Goal: Task Accomplishment & Management: Use online tool/utility

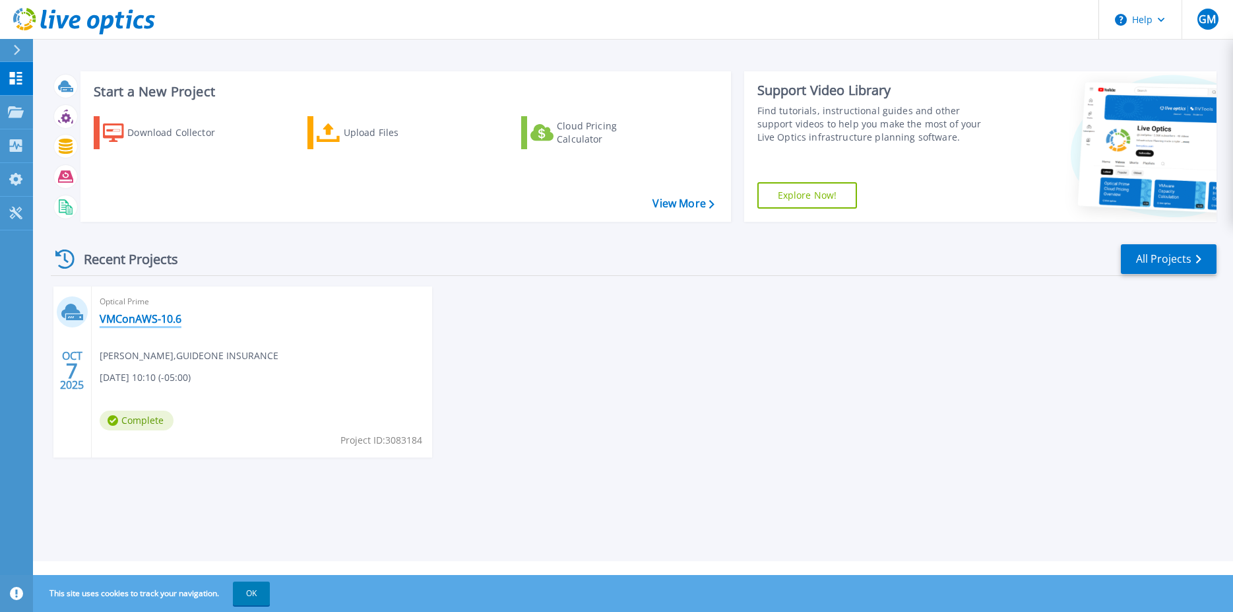
click at [127, 316] on link "VMConAWS-10.6" at bounding box center [141, 318] width 82 height 13
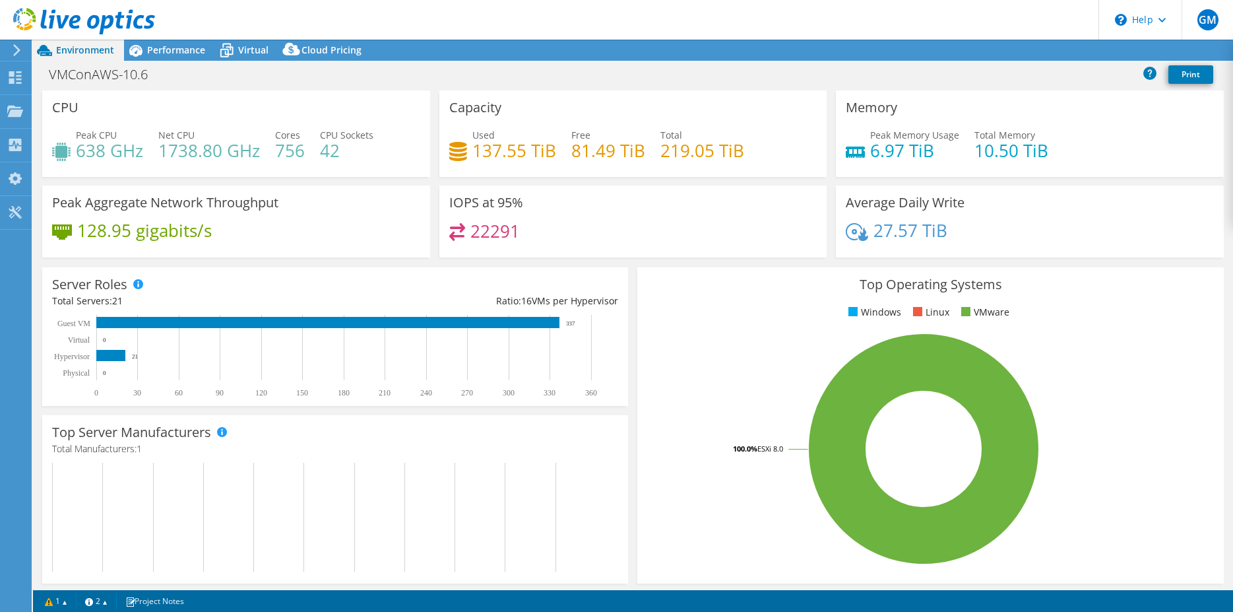
select select "USD"
click at [252, 47] on span "Virtual" at bounding box center [253, 50] width 30 height 13
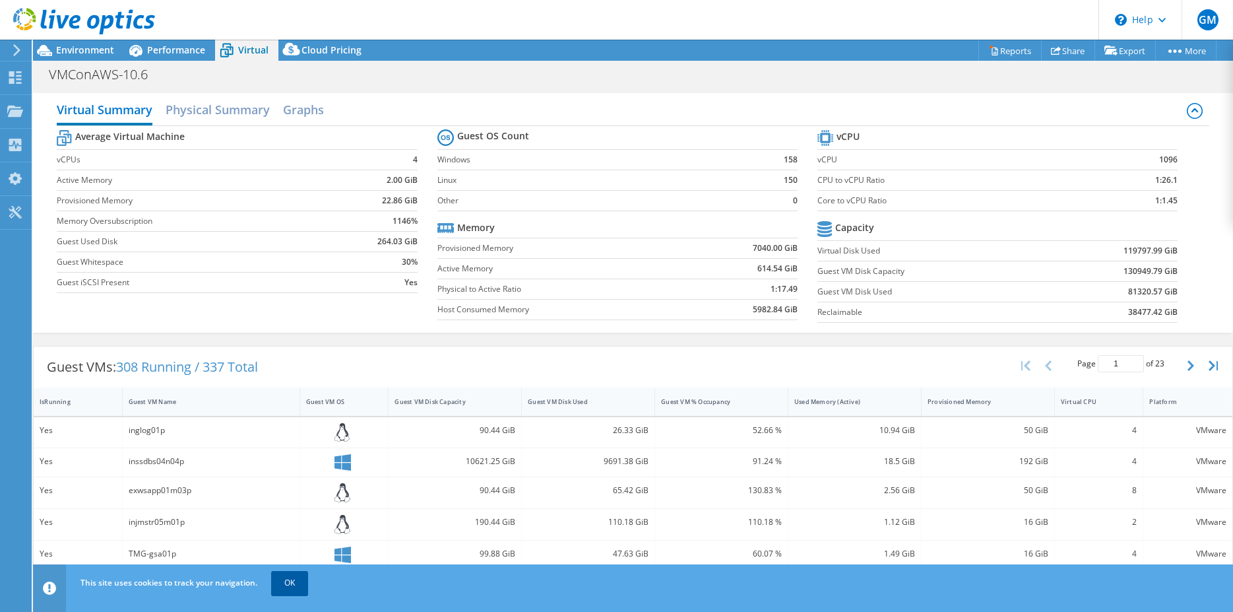
click at [291, 585] on link "OK" at bounding box center [289, 583] width 37 height 24
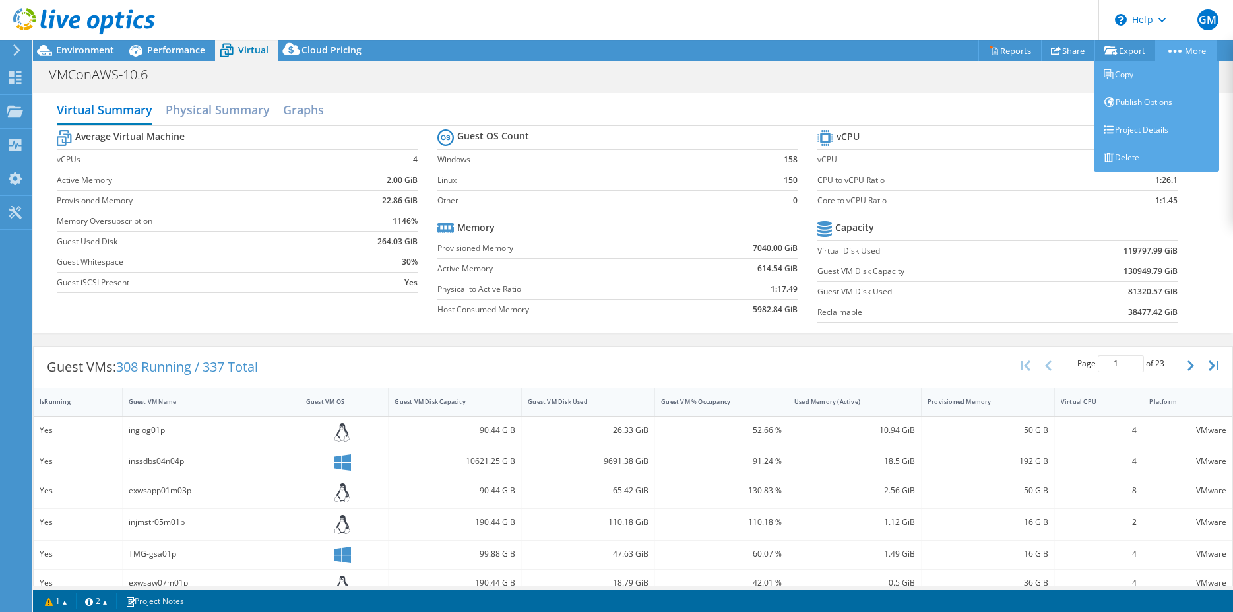
click at [1196, 51] on link "More" at bounding box center [1185, 50] width 61 height 20
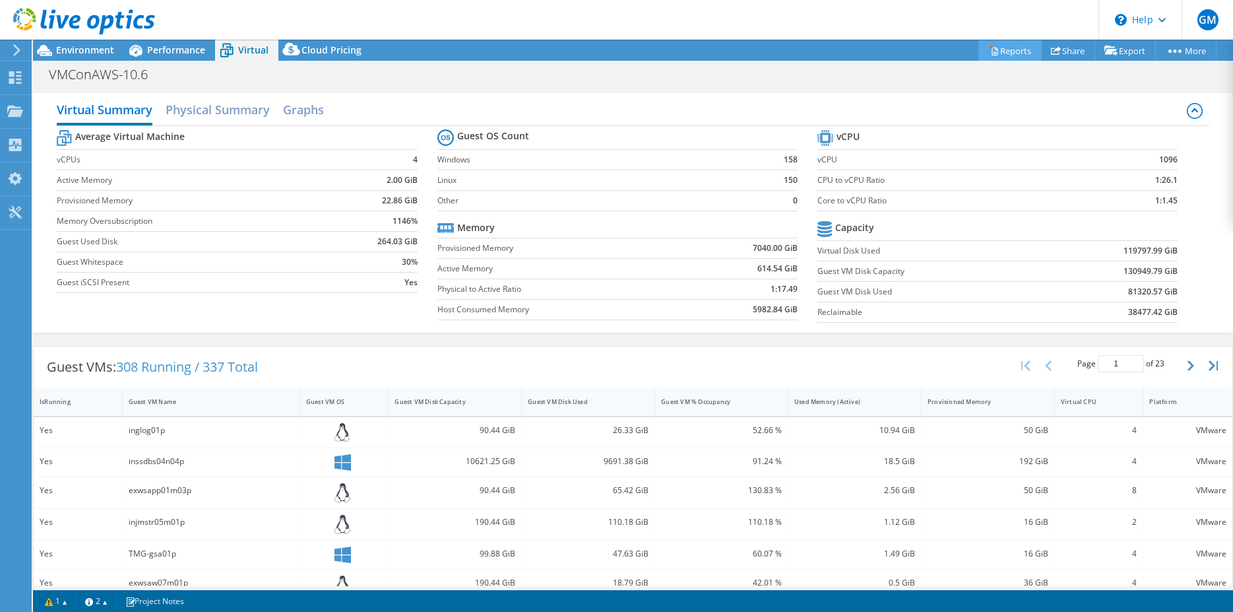
click at [1001, 47] on link "Reports" at bounding box center [1010, 50] width 63 height 20
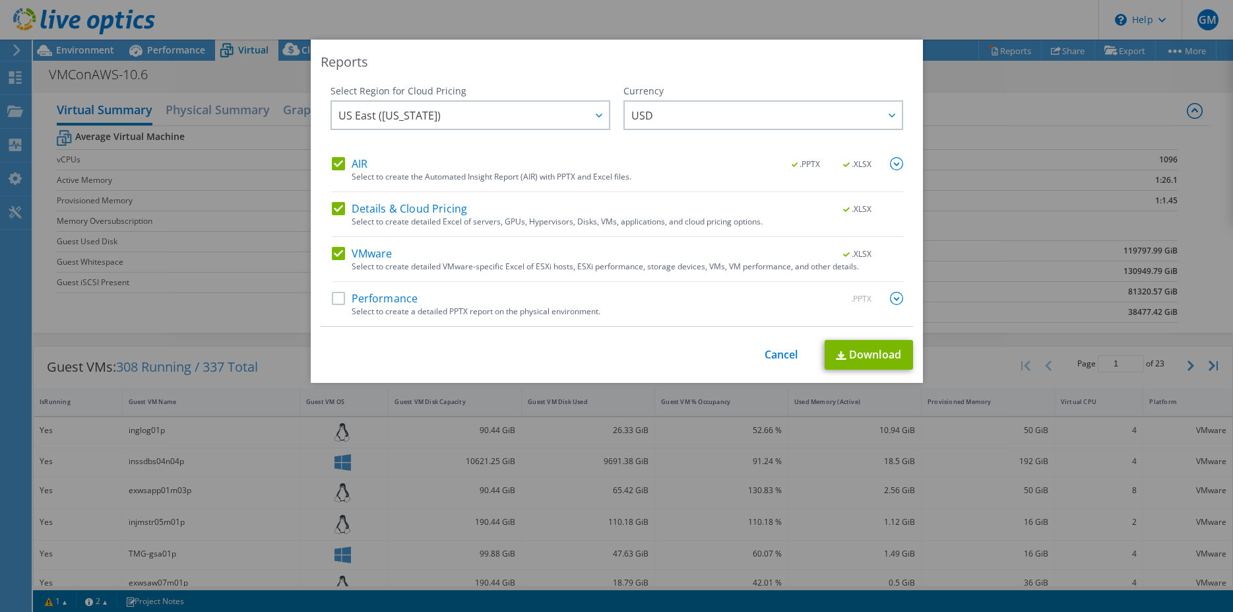
click at [333, 162] on label "AIR" at bounding box center [350, 163] width 36 height 13
click at [0, 0] on input "AIR" at bounding box center [0, 0] width 0 height 0
click at [335, 207] on label "Details & Cloud Pricing" at bounding box center [400, 208] width 136 height 13
click at [0, 0] on input "Details & Cloud Pricing" at bounding box center [0, 0] width 0 height 0
click at [772, 356] on link "Cancel" at bounding box center [782, 354] width 34 height 13
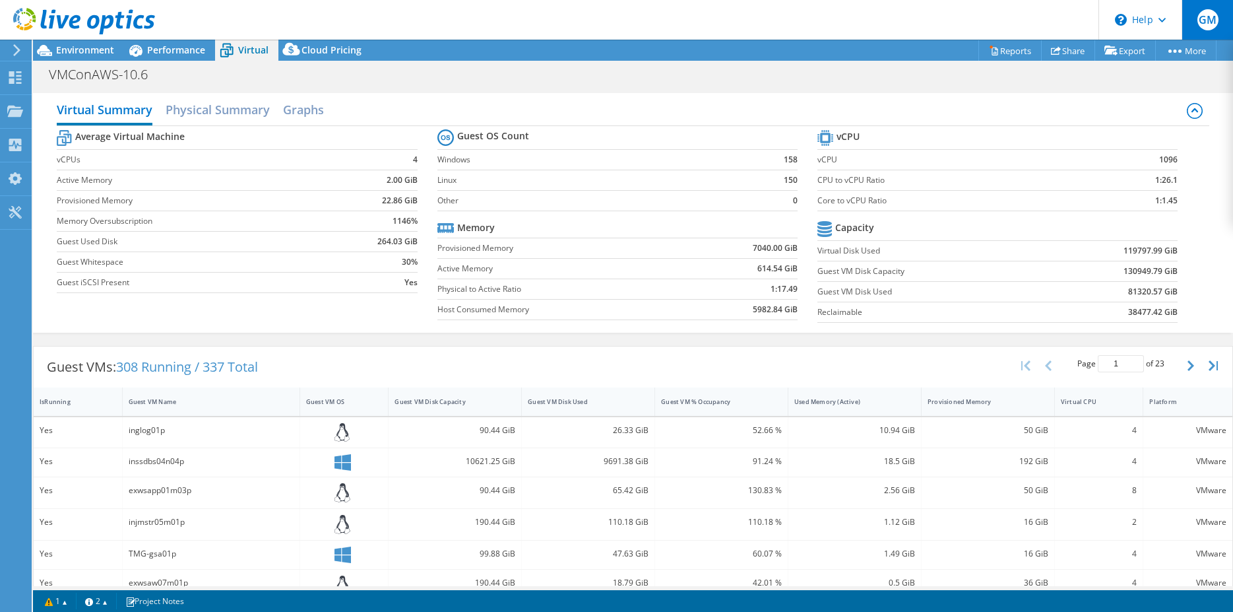
click at [1213, 20] on span "GM" at bounding box center [1208, 19] width 21 height 21
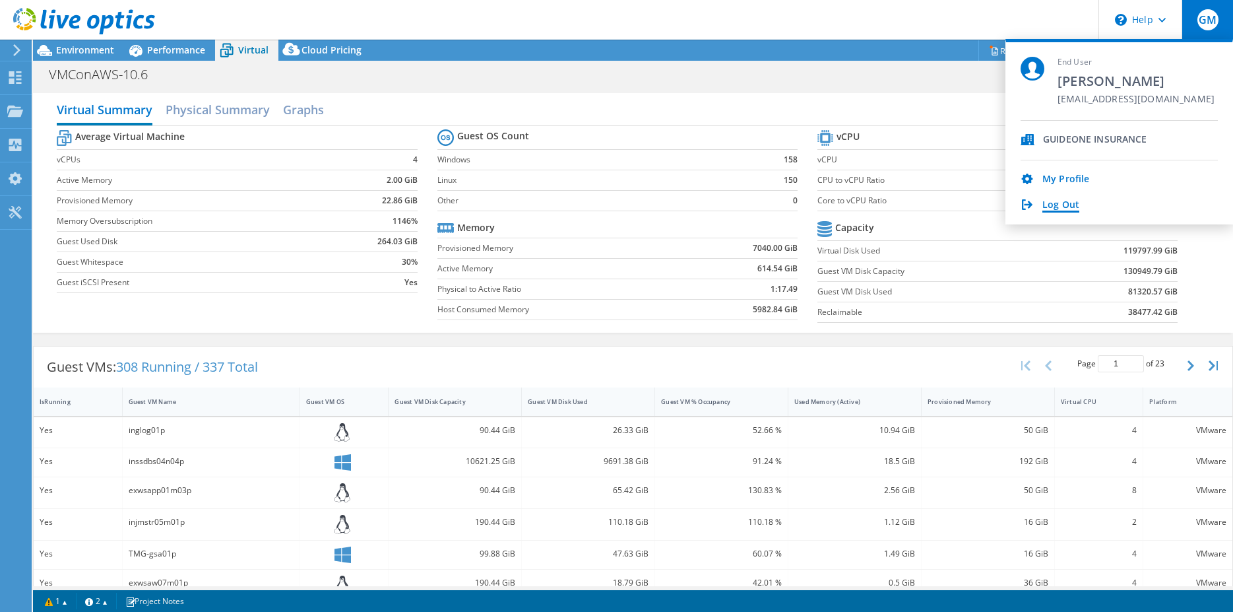
click at [1056, 204] on link "Log Out" at bounding box center [1061, 205] width 37 height 13
